Goal: Task Accomplishment & Management: Use online tool/utility

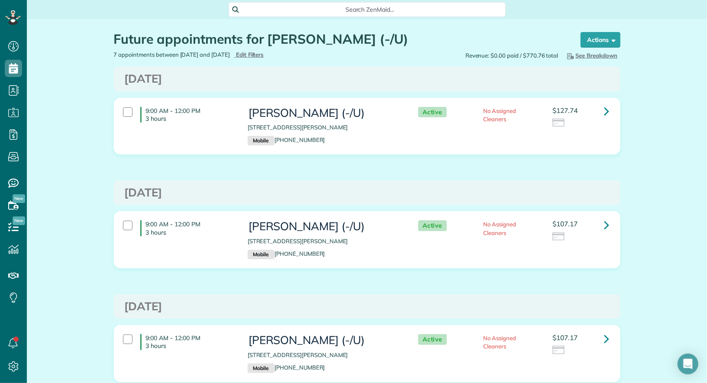
scroll to position [3, 3]
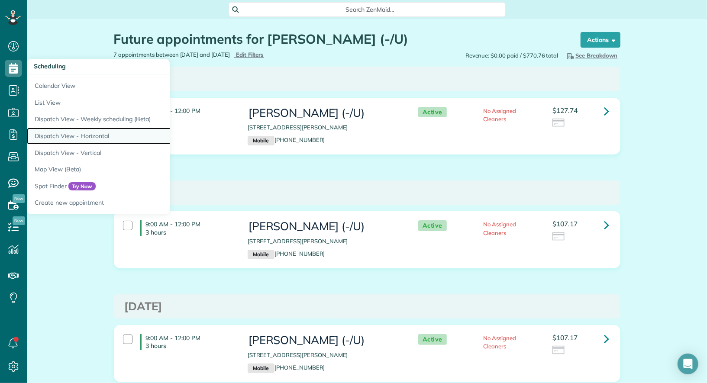
click at [80, 133] on link "Dispatch View - Horizontal" at bounding box center [135, 136] width 217 height 17
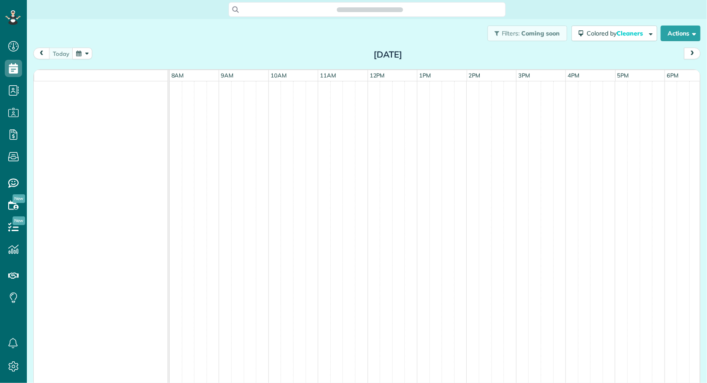
scroll to position [3, 3]
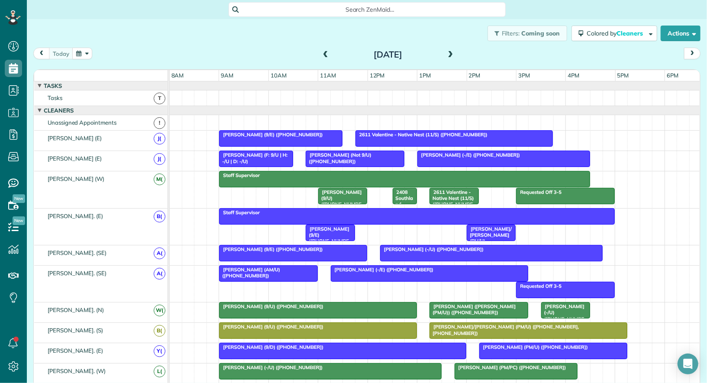
click at [321, 55] on span at bounding box center [326, 55] width 10 height 8
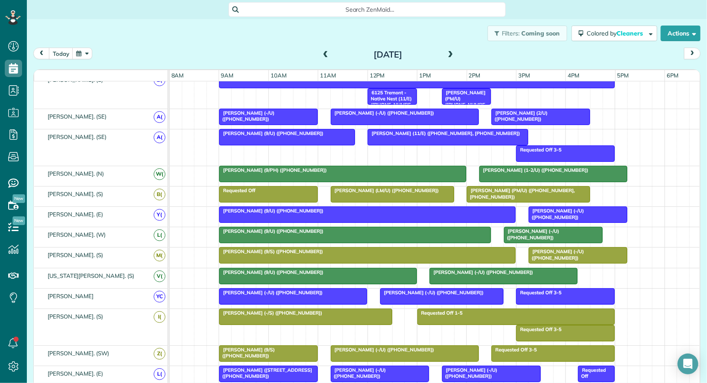
scroll to position [0, 0]
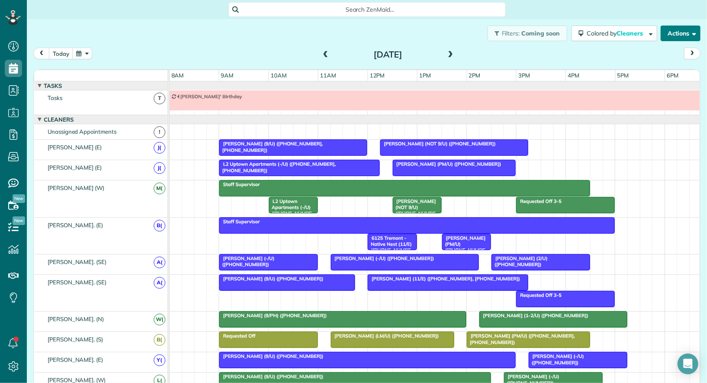
click at [684, 32] on button "Actions" at bounding box center [681, 34] width 40 height 16
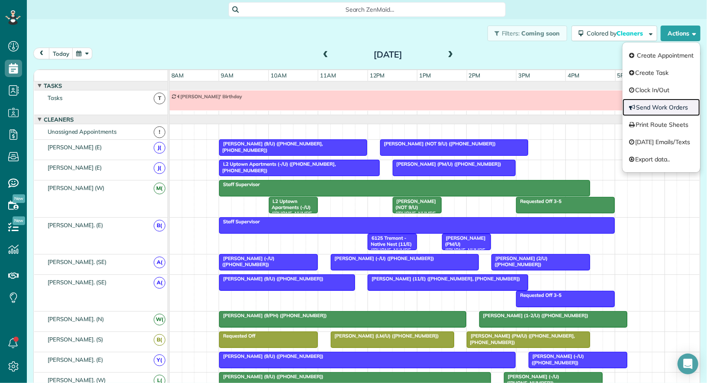
click at [666, 110] on link "Send Work Orders" at bounding box center [662, 107] width 78 height 17
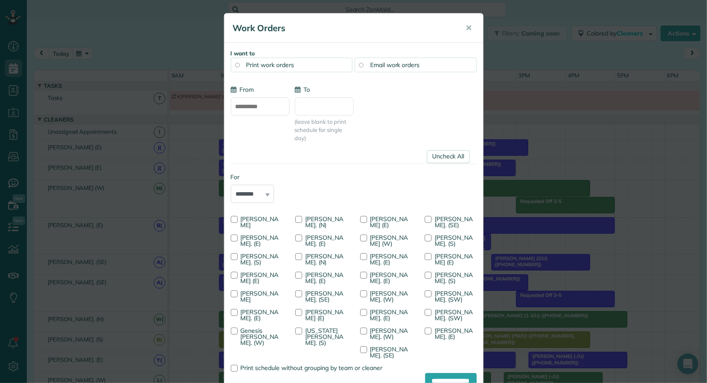
type input "**********"
click at [291, 65] on span "Print work orders" at bounding box center [270, 65] width 48 height 8
click at [439, 153] on link "Uncheck All" at bounding box center [448, 156] width 43 height 13
click at [321, 223] on span "[PERSON_NAME]. (N)" at bounding box center [324, 222] width 38 height 14
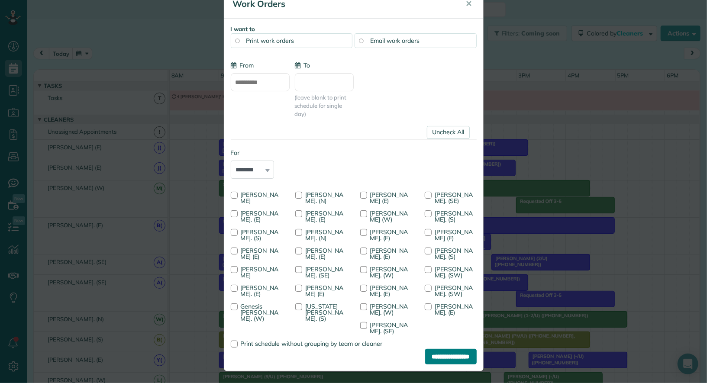
click at [446, 357] on input "**********" at bounding box center [451, 357] width 52 height 16
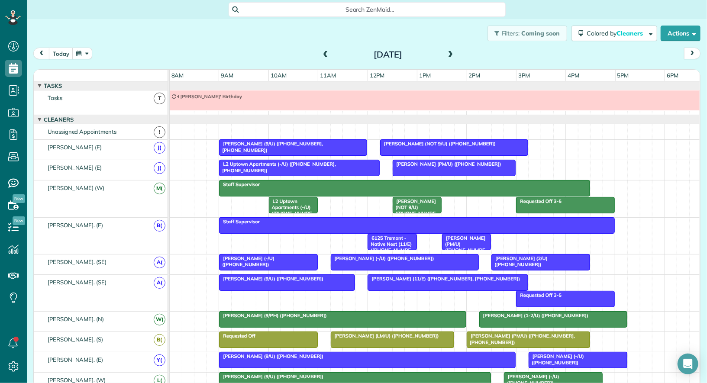
click at [449, 53] on span at bounding box center [451, 55] width 10 height 8
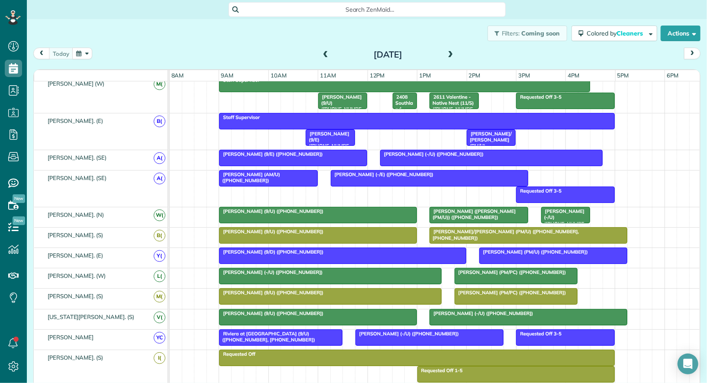
scroll to position [108, 0]
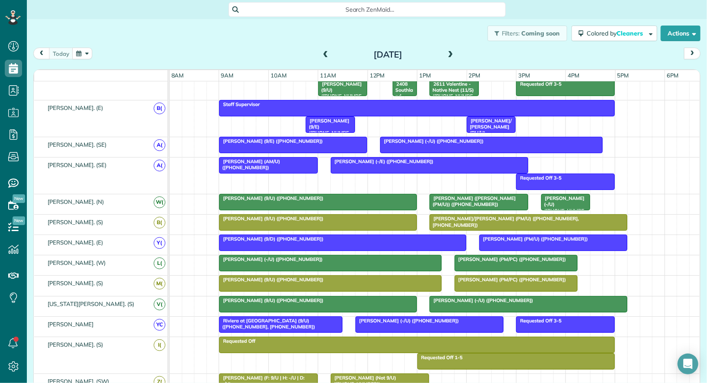
click at [503, 200] on div "[PERSON_NAME] ([PERSON_NAME] (PM/U)) ([PHONE_NUMBER])" at bounding box center [479, 201] width 94 height 13
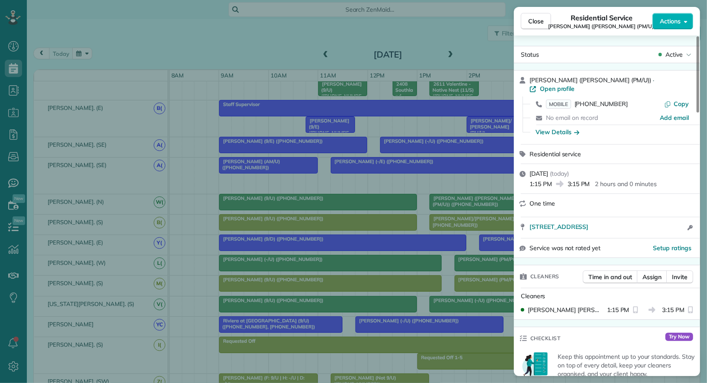
click at [536, 32] on div "Close Residential Service [PERSON_NAME] ([PERSON_NAME] (PM/U)) Actions" at bounding box center [607, 21] width 186 height 29
click at [534, 19] on span "Close" at bounding box center [536, 21] width 16 height 9
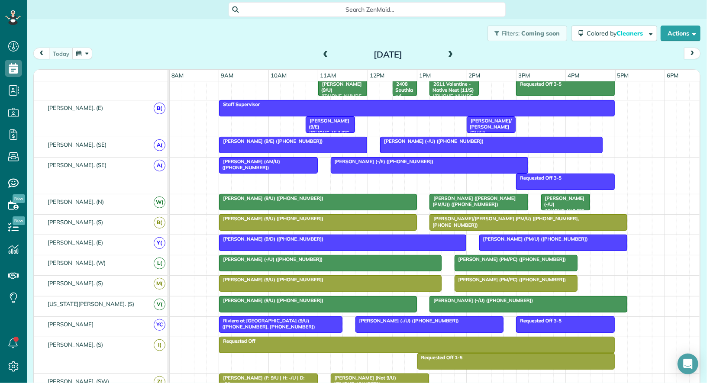
click at [79, 51] on button "button" at bounding box center [82, 54] width 20 height 12
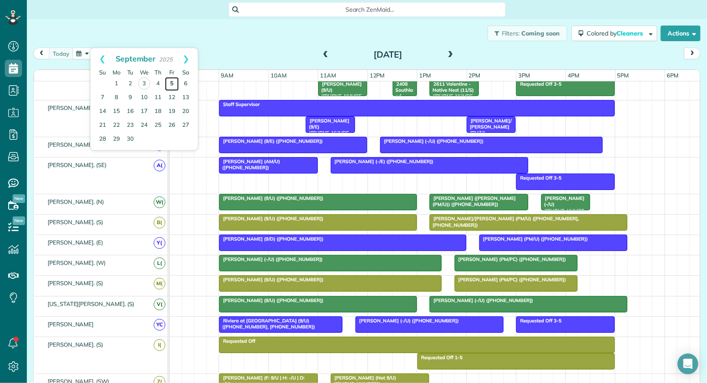
click at [171, 78] on link "5" at bounding box center [172, 84] width 14 height 14
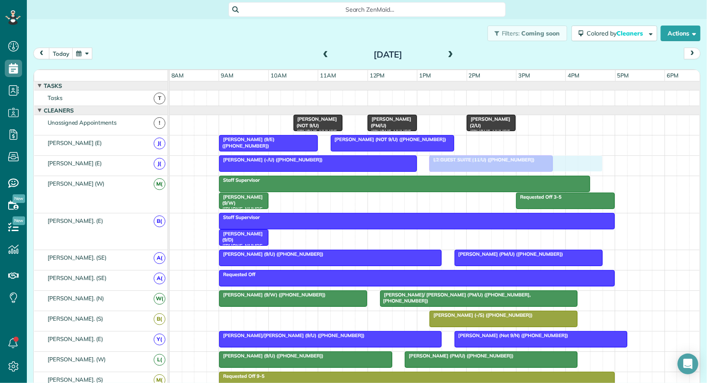
drag, startPoint x: 484, startPoint y: 144, endPoint x: 450, endPoint y: 167, distance: 41.4
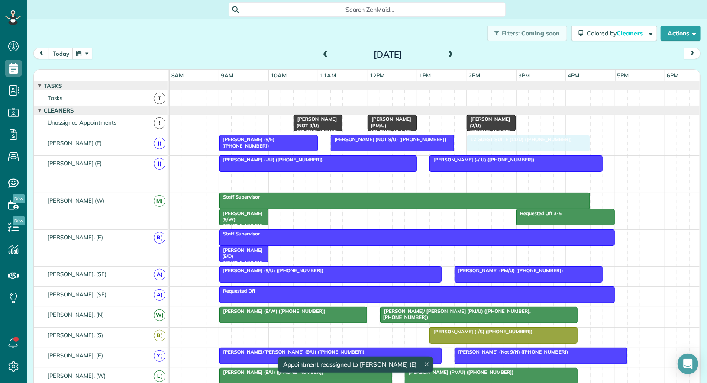
drag, startPoint x: 457, startPoint y: 178, endPoint x: 497, endPoint y: 150, distance: 49.4
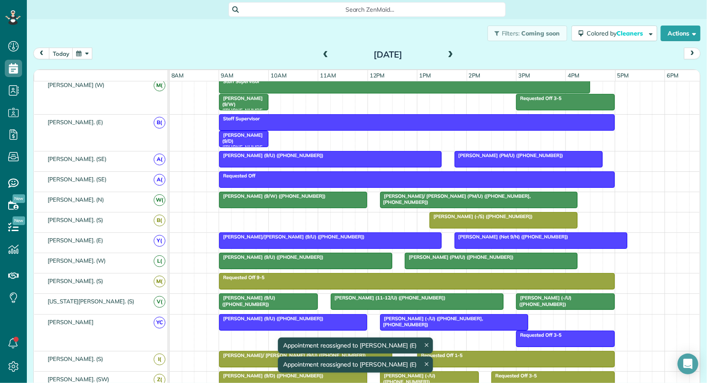
scroll to position [107, 0]
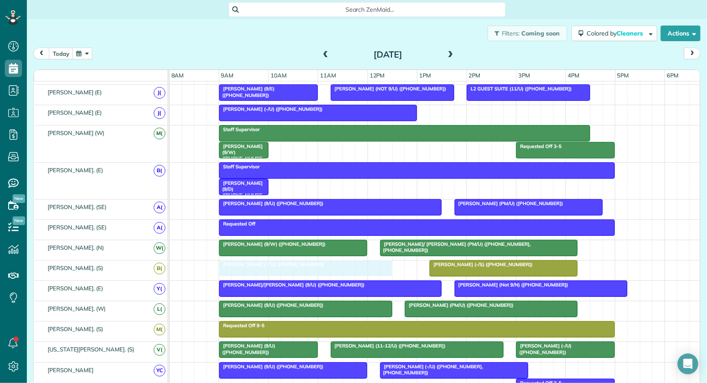
drag, startPoint x: 498, startPoint y: 109, endPoint x: 291, endPoint y: 267, distance: 261.1
